Goal: Transaction & Acquisition: Subscribe to service/newsletter

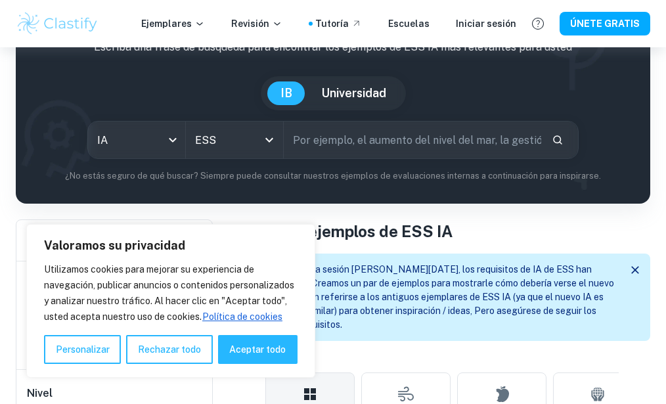
scroll to position [101, 0]
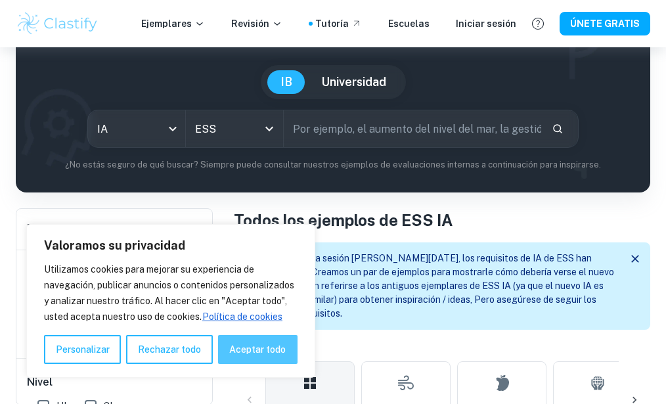
click at [254, 345] on button "Aceptar todo" at bounding box center [257, 349] width 79 height 29
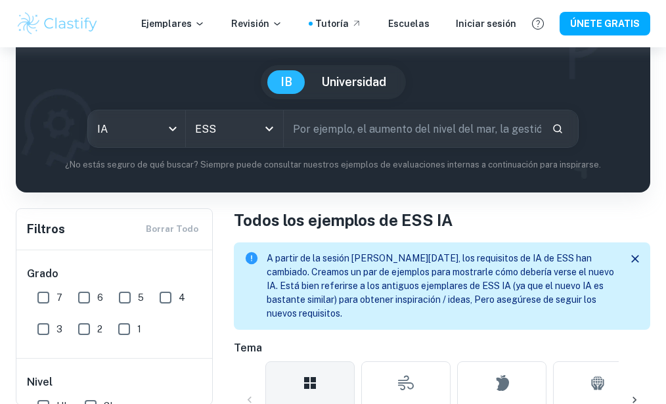
checkbox input "true"
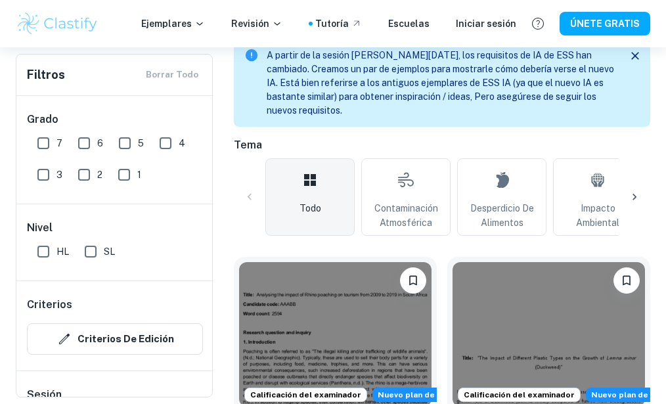
scroll to position [315, 0]
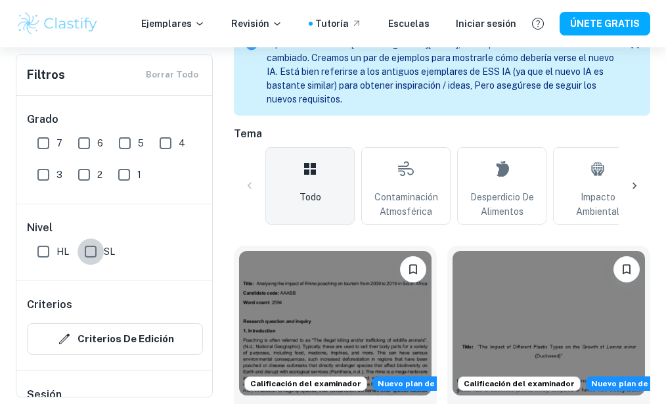
click at [89, 253] on input "SL" at bounding box center [90, 251] width 26 height 26
checkbox input "true"
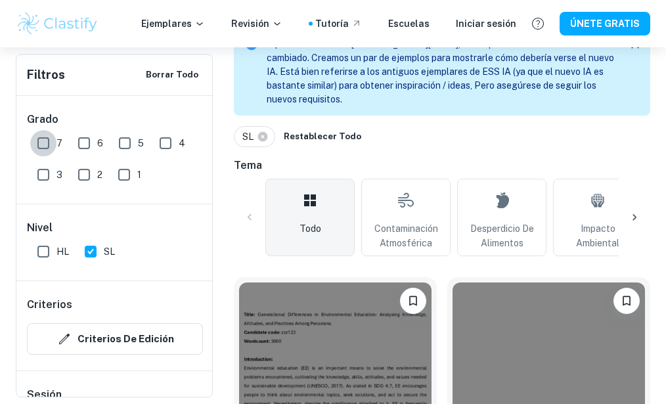
click at [41, 142] on input "7" at bounding box center [43, 143] width 26 height 26
checkbox input "true"
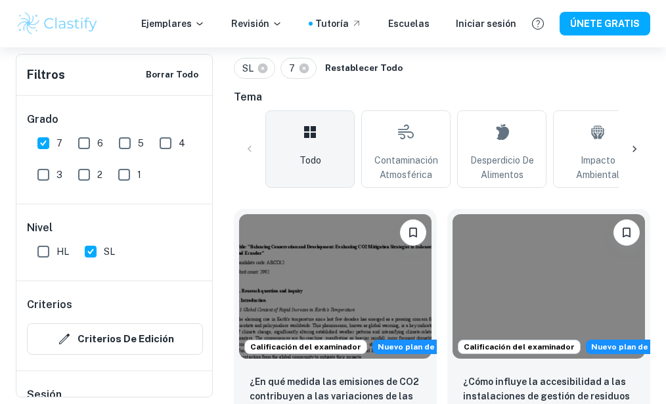
scroll to position [360, 0]
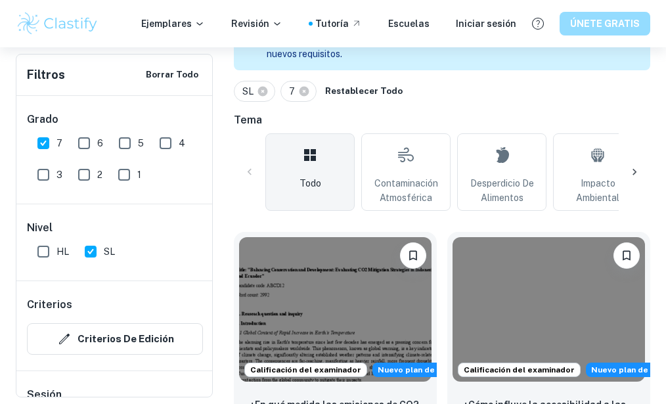
click at [606, 22] on font "ÚNETE GRATIS" at bounding box center [605, 24] width 70 height 16
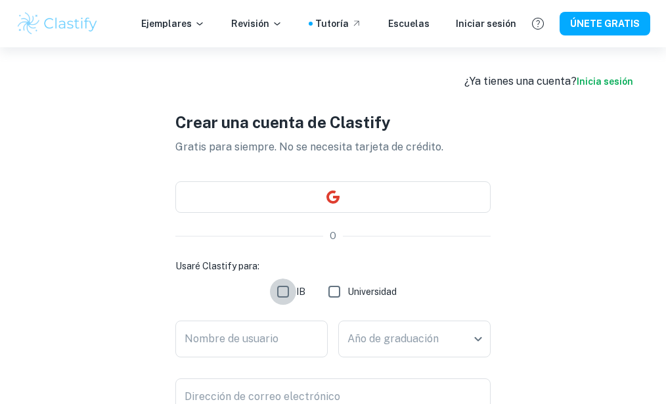
click at [282, 292] on input "IB" at bounding box center [283, 291] width 26 height 26
checkbox input "true"
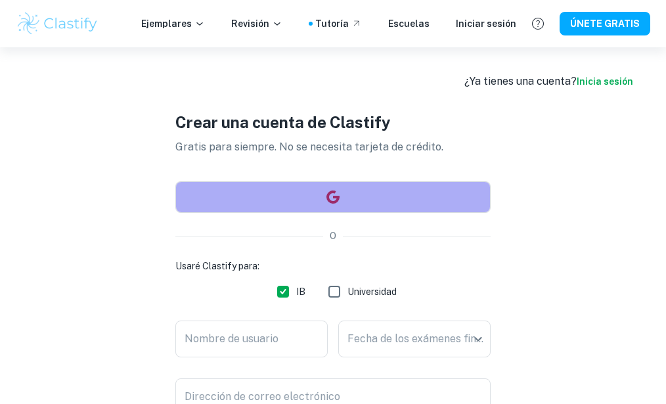
click at [344, 196] on button "button" at bounding box center [332, 197] width 315 height 32
